Goal: Task Accomplishment & Management: Complete application form

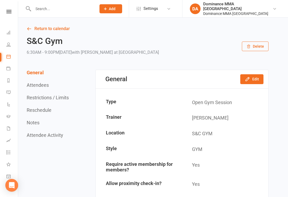
click at [82, 5] on input "text" at bounding box center [61, 8] width 61 height 7
click at [79, 12] on input "text" at bounding box center [61, 8] width 61 height 7
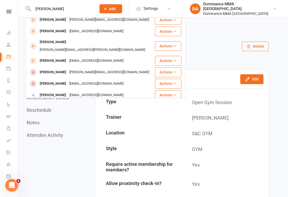
scroll to position [85, 0]
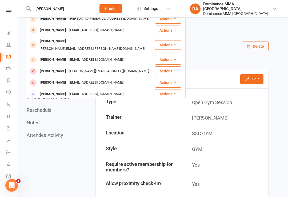
type input "Jess"
click at [97, 46] on div "Jessica Dean jess.em.dean@gmail.com" at bounding box center [90, 45] width 128 height 18
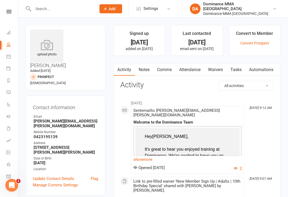
click at [219, 69] on link "Waivers" at bounding box center [215, 70] width 22 height 12
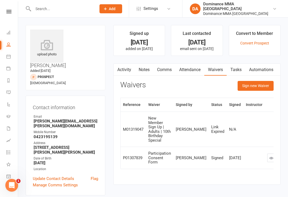
click at [261, 90] on button "Sign new Waiver" at bounding box center [255, 86] width 36 height 10
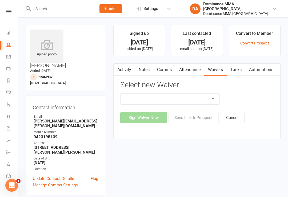
click at [205, 98] on select "Member | Cancellation | Adults Member | Injury Report Form (FOH staff use only)…" at bounding box center [169, 99] width 99 height 11
select select "14233"
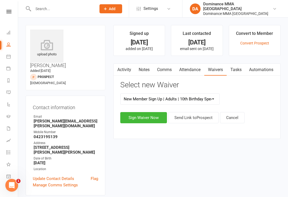
click at [152, 114] on button "Sign Waiver Now" at bounding box center [143, 117] width 47 height 11
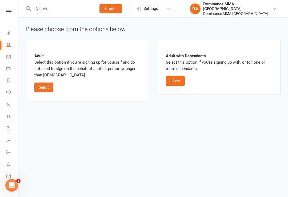
click at [48, 87] on button "Select" at bounding box center [43, 88] width 19 height 10
select select "bank_account"
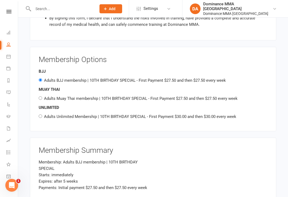
scroll to position [557, 0]
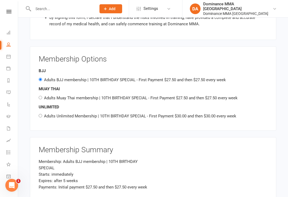
click at [40, 96] on input "Adults Muay Thai membership | 10TH BIRTHDAY SPECIAL - First Payment $27.50 and …" at bounding box center [40, 97] width 3 height 3
radio input "true"
radio input "false"
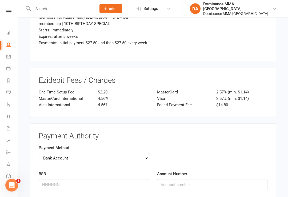
scroll to position [701, 0]
click at [48, 153] on select "Credit Card Bank Account" at bounding box center [94, 158] width 110 height 10
click at [44, 153] on select "Credit Card Bank Account" at bounding box center [94, 158] width 110 height 10
click at [48, 153] on select "Credit Card Bank Account" at bounding box center [94, 158] width 110 height 10
click at [50, 153] on select "Credit Card Bank Account" at bounding box center [94, 158] width 110 height 10
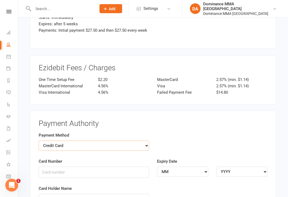
scroll to position [722, 0]
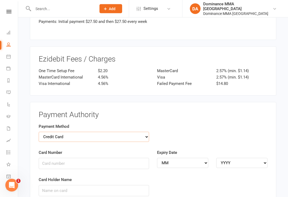
click at [44, 132] on select "Credit Card Bank Account" at bounding box center [94, 137] width 110 height 10
click at [49, 132] on select "Credit Card Bank Account" at bounding box center [94, 137] width 110 height 10
select select "bank_account"
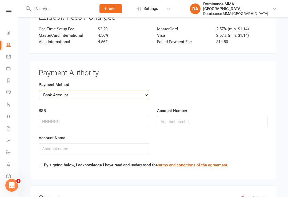
scroll to position [765, 0]
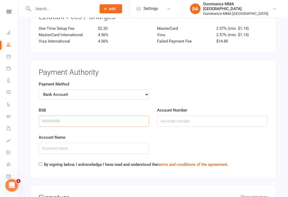
click at [60, 116] on input "BSB" at bounding box center [94, 121] width 110 height 11
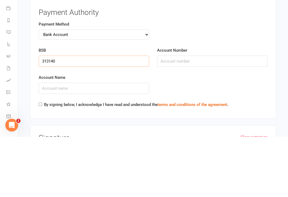
type input "313140"
click at [172, 116] on input "Account Number" at bounding box center [212, 121] width 110 height 11
type input "12192670"
click at [76, 143] on input "Account Name" at bounding box center [94, 148] width 110 height 11
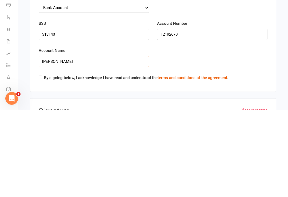
type input "Jessica E Dean"
click at [42, 163] on input "By signing below, I acknowledge I have read and understood the terms and condit…" at bounding box center [40, 164] width 3 height 3
checkbox input "true"
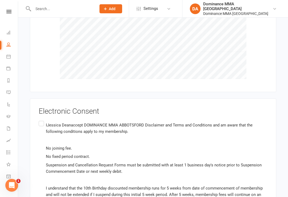
scroll to position [972, 0]
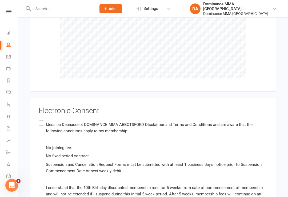
click at [43, 119] on label "IJessica Deanaccept DOMINANCE MMA ABBOTSFORD Disclaimer and Terms and Condition…" at bounding box center [153, 162] width 228 height 86
click at [42, 119] on input "IJessica Deanaccept DOMINANCE MMA ABBOTSFORD Disclaimer and Terms and Condition…" at bounding box center [40, 119] width 3 height 0
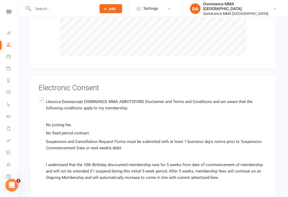
scroll to position [1014, 0]
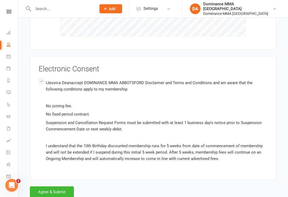
click at [54, 186] on button "Agree & Submit" at bounding box center [52, 191] width 44 height 11
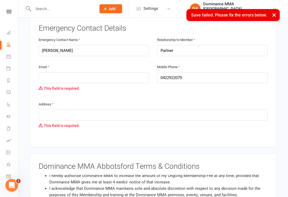
scroll to position [286, 0]
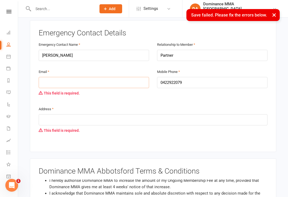
click at [87, 77] on input "email" at bounding box center [94, 82] width 110 height 11
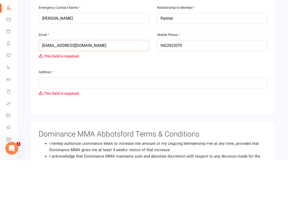
type input "davidcooley141@gmail.com"
click at [81, 114] on input "text" at bounding box center [153, 119] width 228 height 11
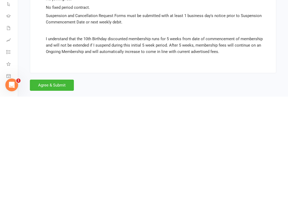
scroll to position [1043, 0]
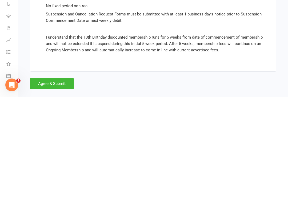
type input "2/18 Joyce Street Elwood"
click at [56, 178] on button "Agree & Submit" at bounding box center [52, 183] width 44 height 11
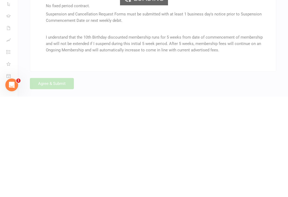
scroll to position [1034, 0]
